Goal: Check status: Check status

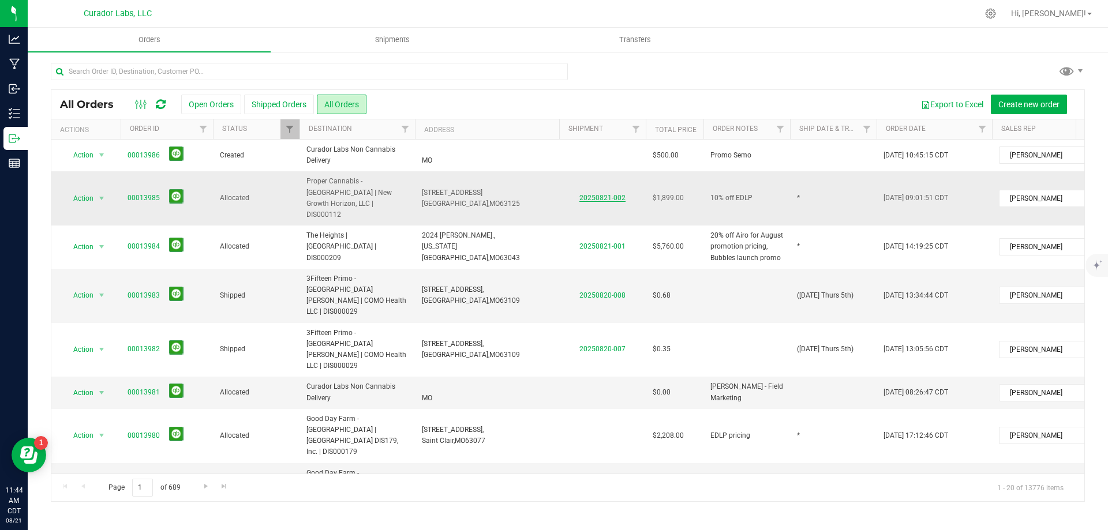
click at [590, 194] on link "20250821-002" at bounding box center [602, 198] width 46 height 8
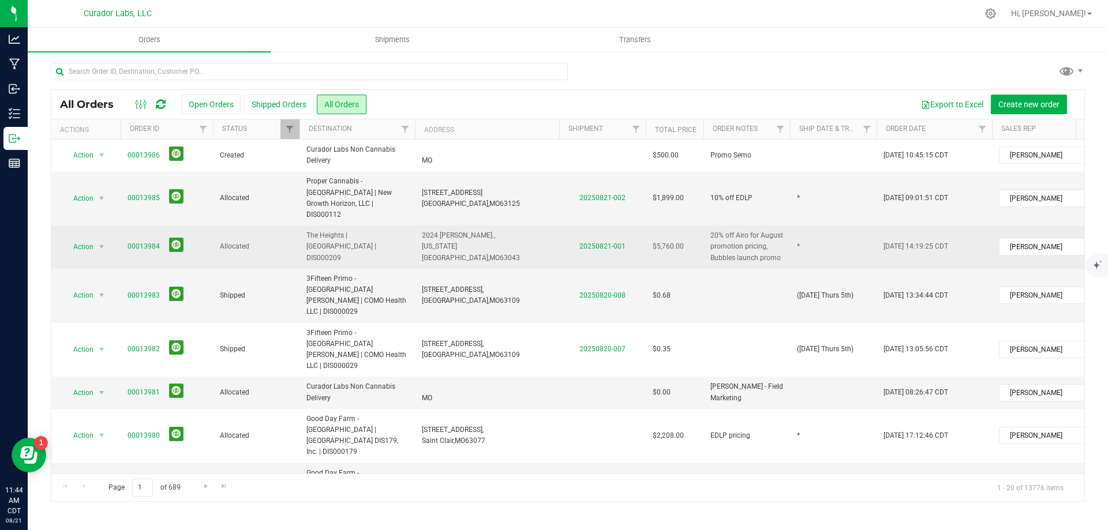
click at [821, 242] on td "*" at bounding box center [833, 247] width 87 height 43
type input "(8-22-25 Fri 5th)"
drag, startPoint x: 814, startPoint y: 241, endPoint x: 769, endPoint y: 243, distance: 45.1
click at [770, 243] on tr "Action Action Cancel order Clone order Edit order Mark as fully paid Order audi…" at bounding box center [622, 247] width 1142 height 43
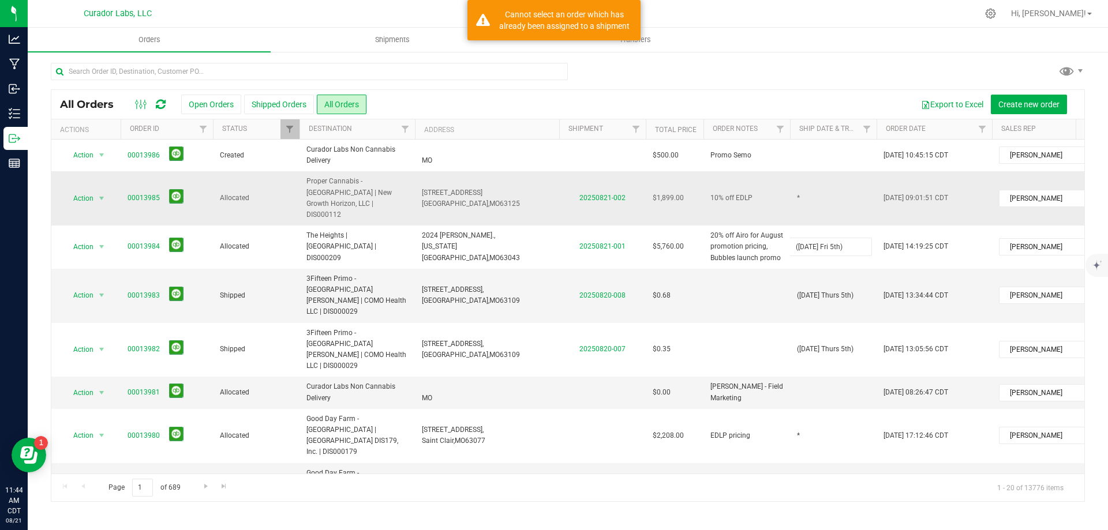
click at [833, 199] on div "All Orders Open Orders Shipped Orders All Orders Export to Excel Create new ord…" at bounding box center [568, 295] width 1034 height 413
click at [833, 199] on td "*" at bounding box center [833, 198] width 87 height 54
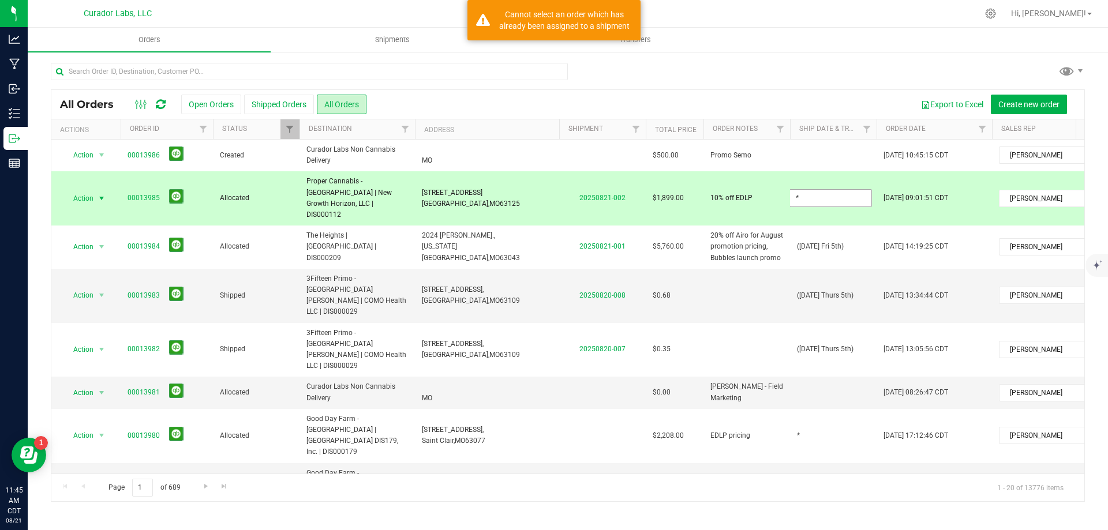
click at [833, 199] on input "*" at bounding box center [830, 198] width 83 height 18
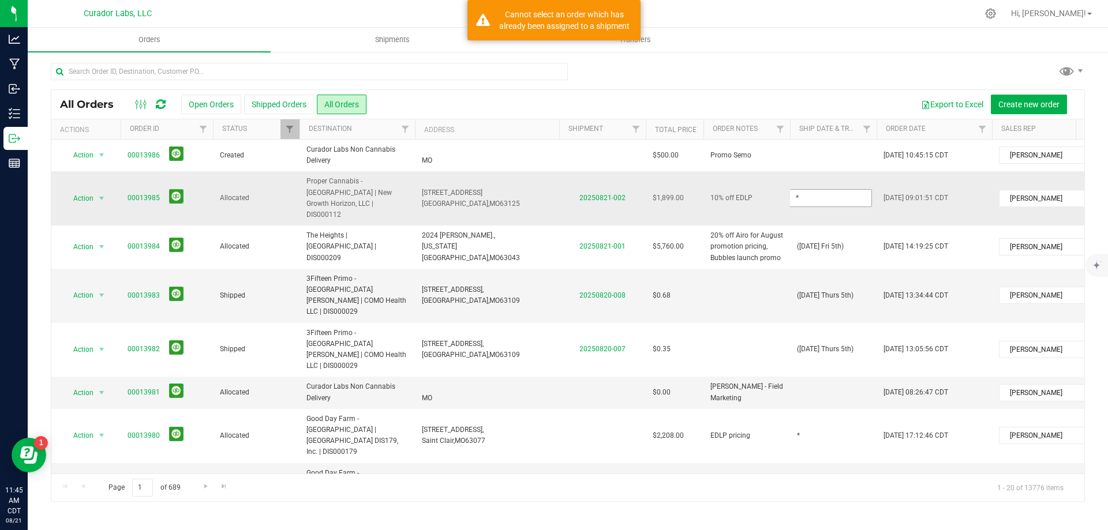
type input "(8-22-25 Fri 5th)"
click at [746, 273] on div "All Orders Open Orders Shipped Orders All Orders Export to Excel Create new ord…" at bounding box center [568, 295] width 1034 height 413
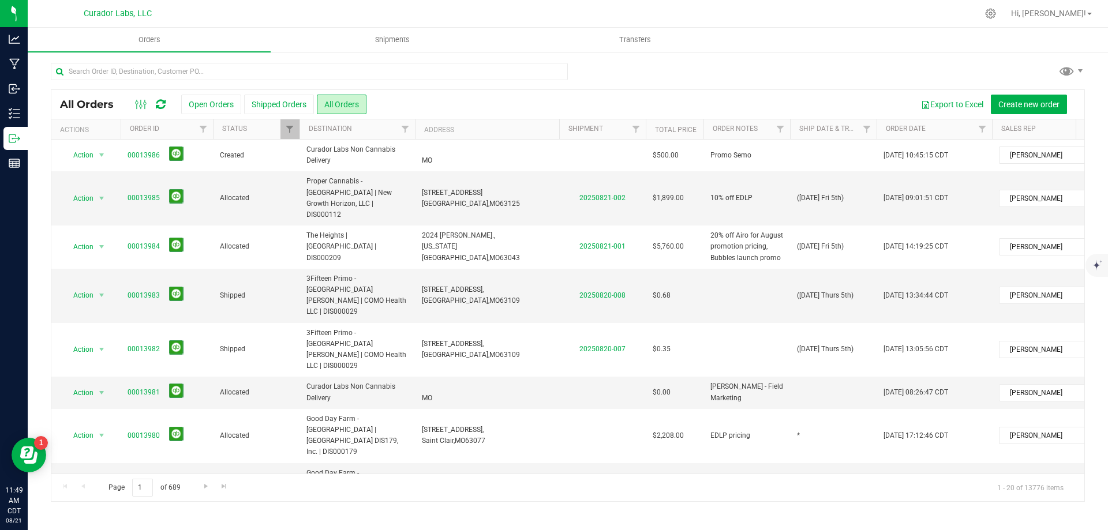
click at [165, 104] on icon at bounding box center [161, 105] width 10 height 12
